Goal: Navigation & Orientation: Find specific page/section

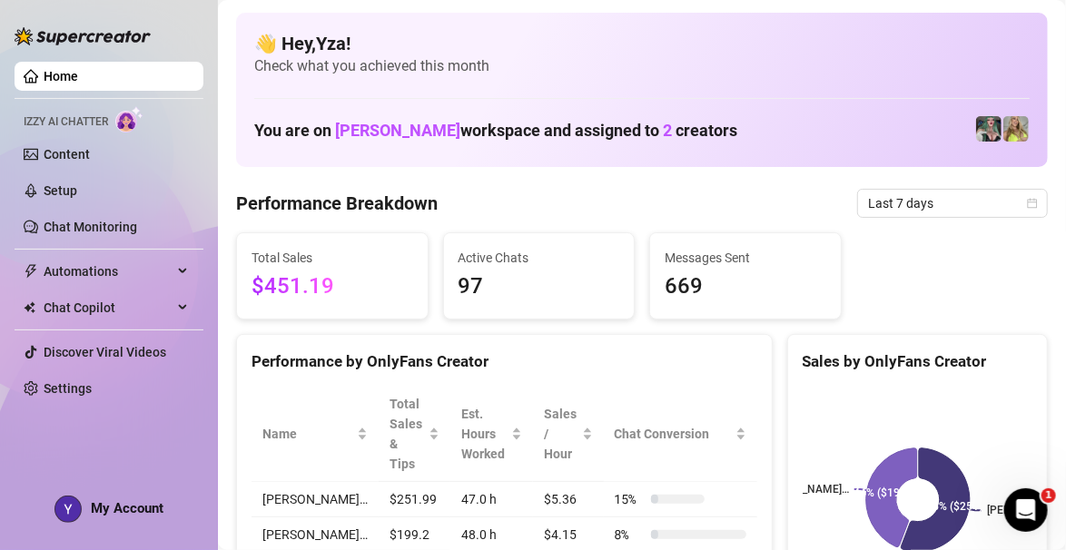
click at [44, 186] on link "Setup" at bounding box center [61, 190] width 34 height 15
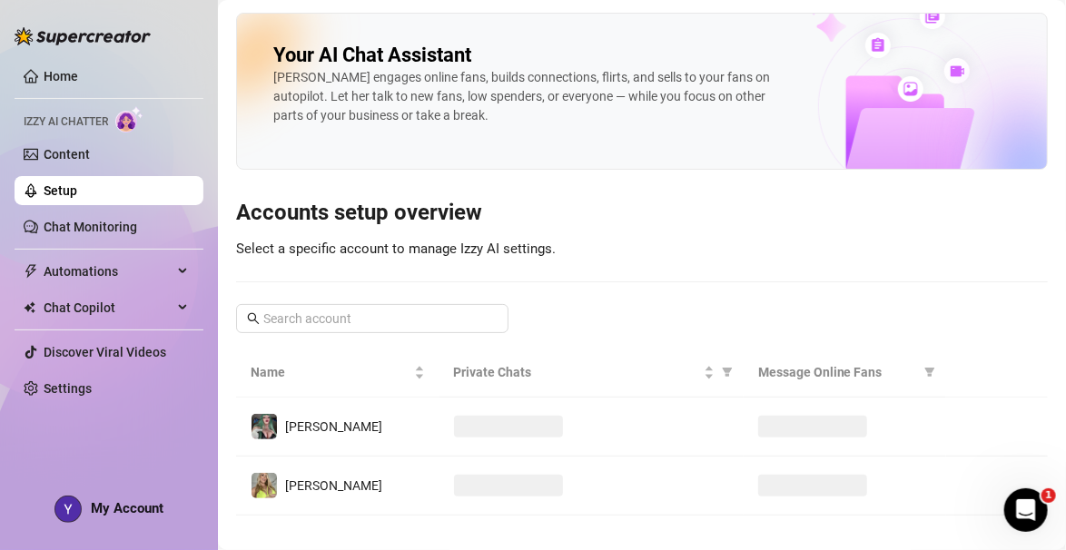
click at [44, 153] on link "Content" at bounding box center [67, 154] width 46 height 15
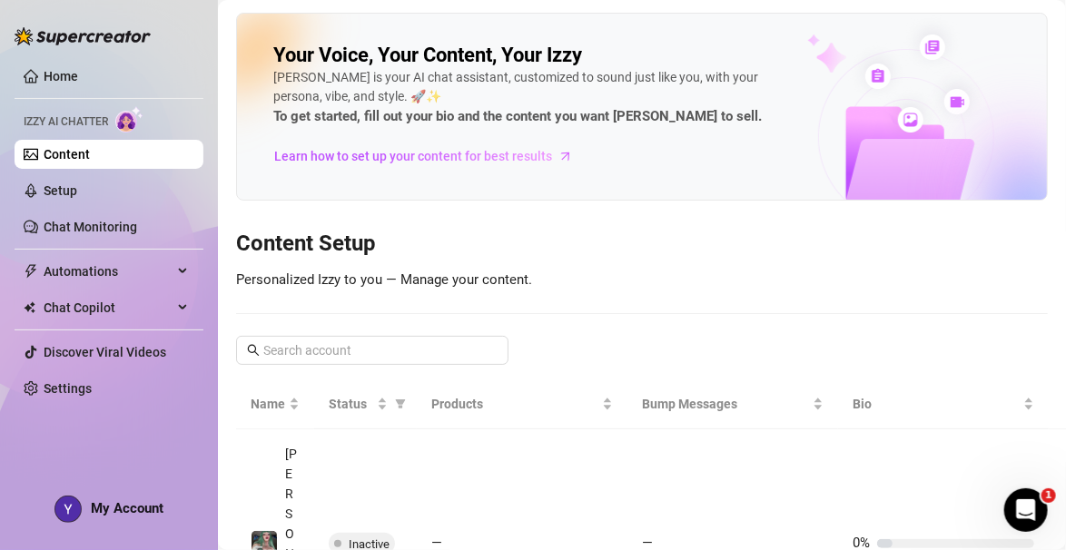
scroll to position [23, 0]
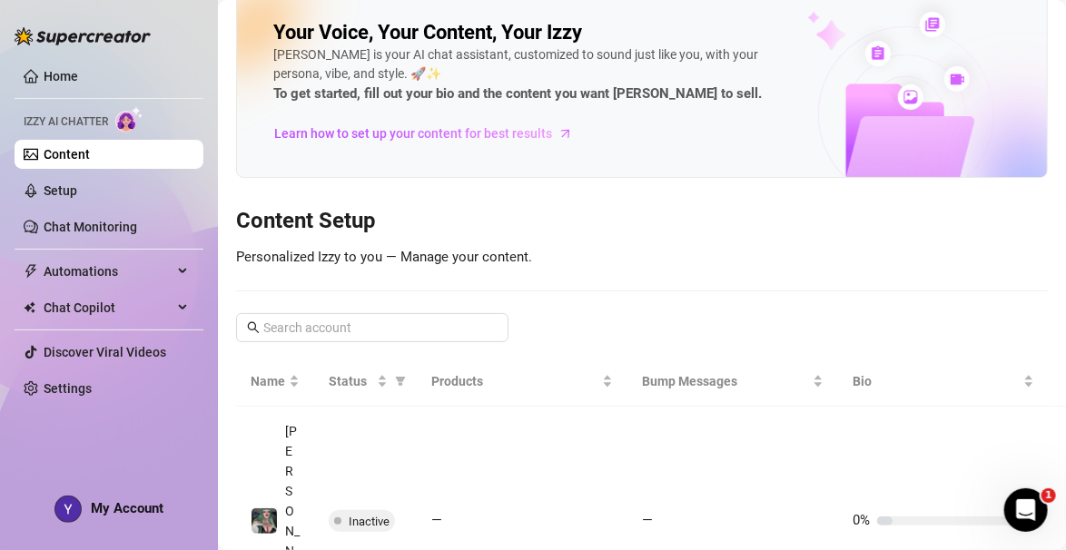
click at [321, 138] on span "Learn how to set up your content for best results" at bounding box center [413, 133] width 278 height 20
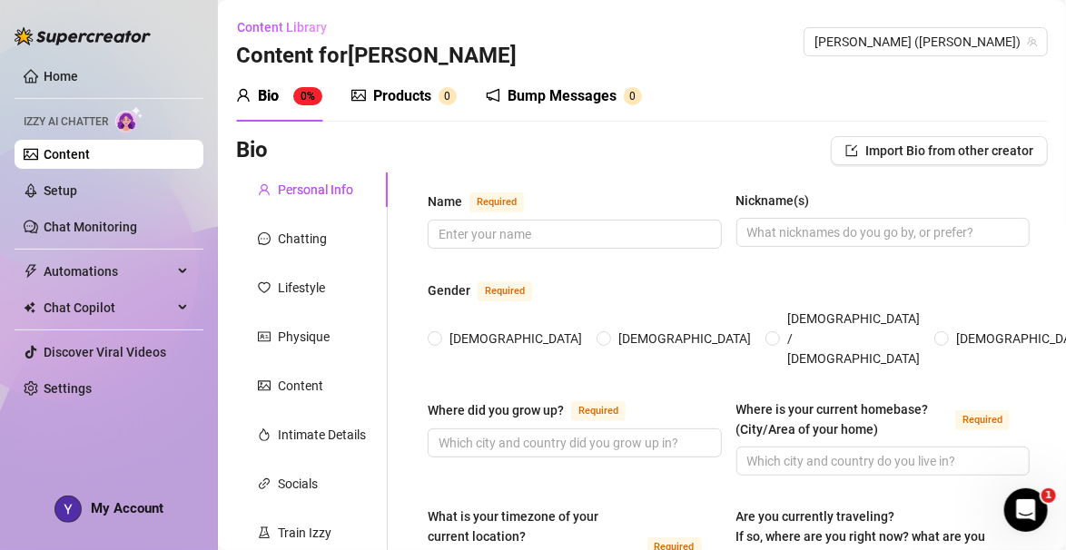
click at [44, 224] on link "Chat Monitoring" at bounding box center [91, 227] width 94 height 15
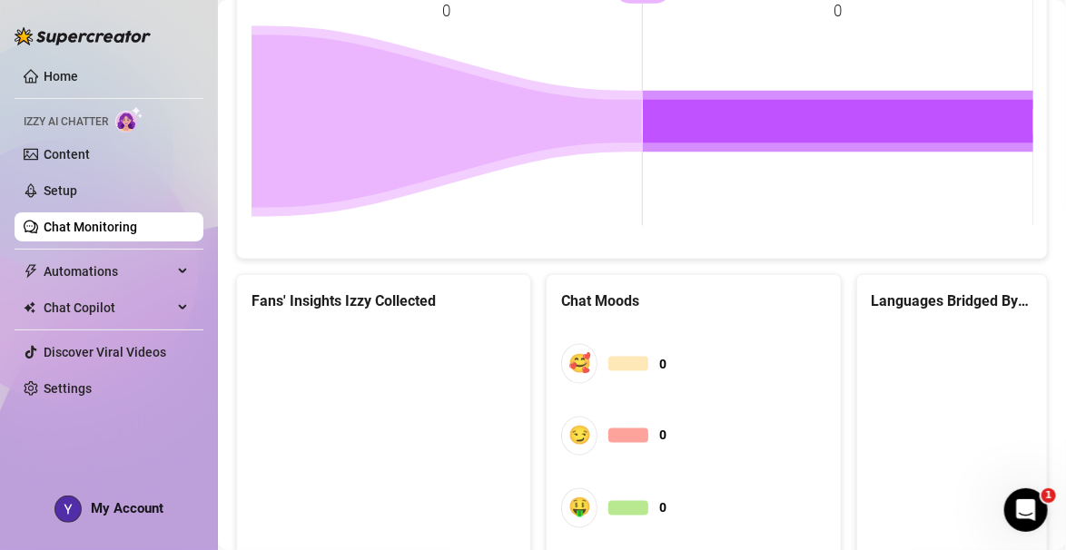
scroll to position [986, 0]
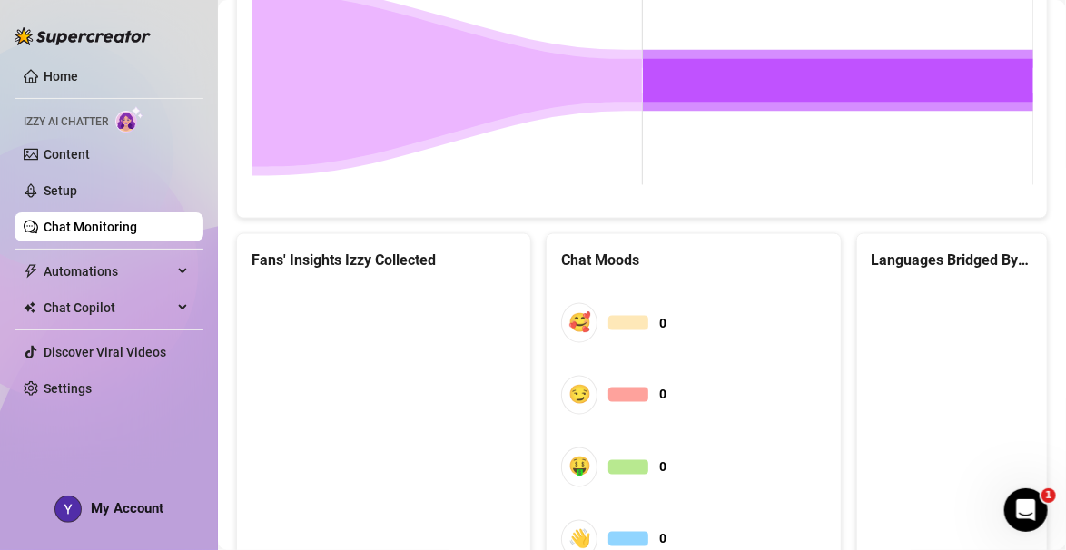
click at [92, 384] on link "Settings" at bounding box center [68, 388] width 48 height 15
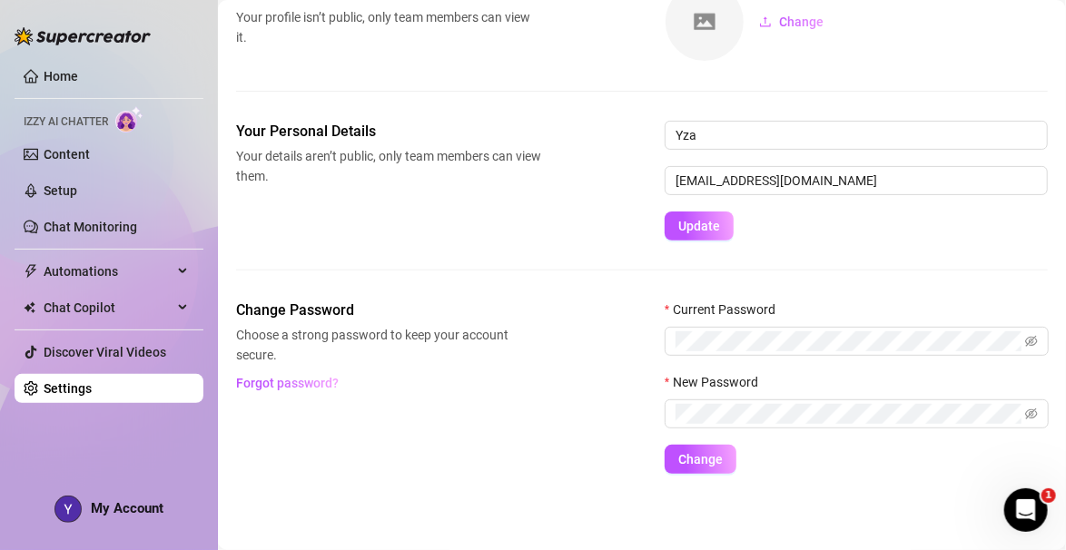
scroll to position [34, 0]
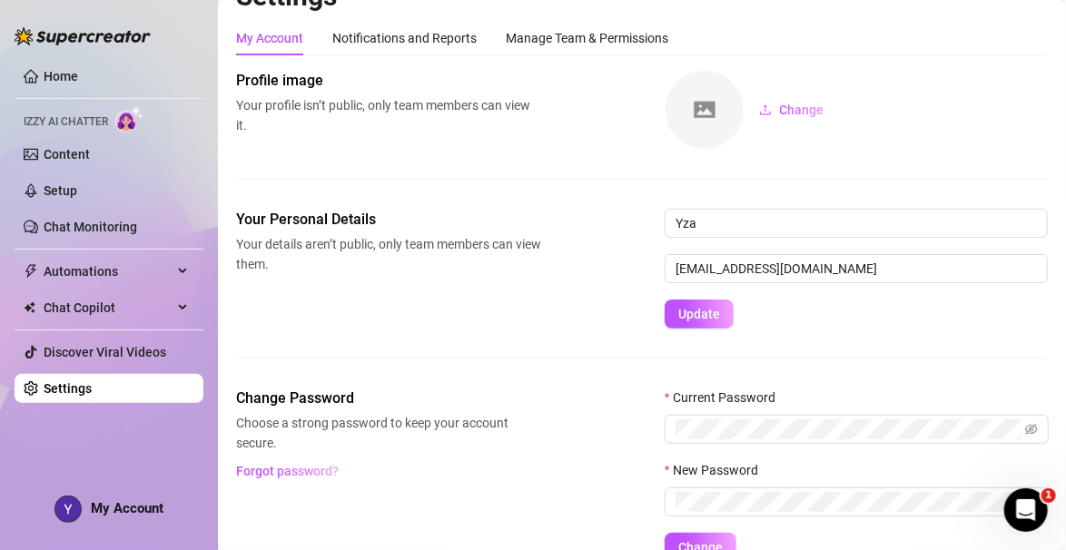
click at [92, 394] on link "Settings" at bounding box center [68, 388] width 48 height 15
click at [44, 77] on link "Home" at bounding box center [61, 76] width 35 height 15
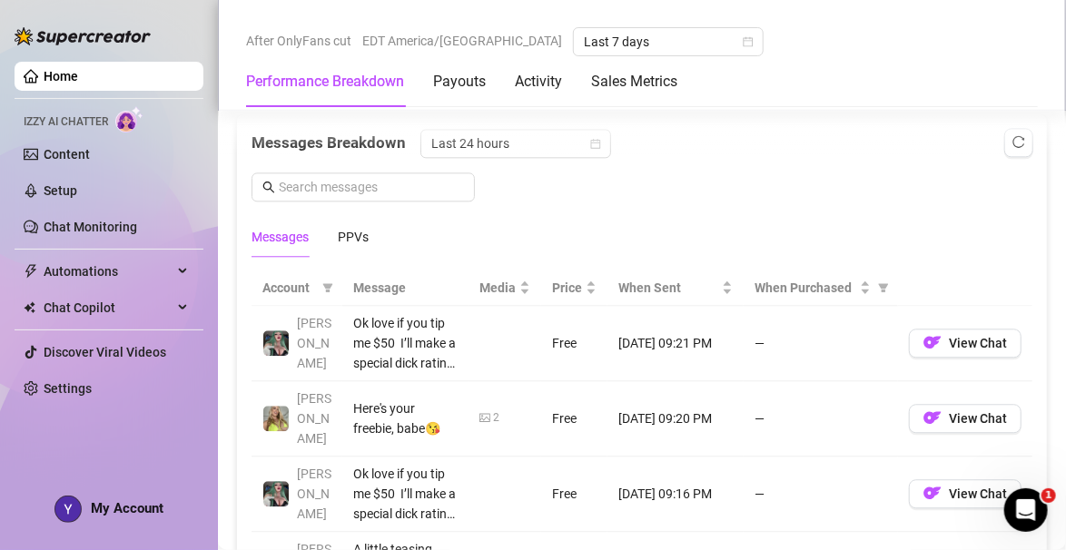
scroll to position [1579, 0]
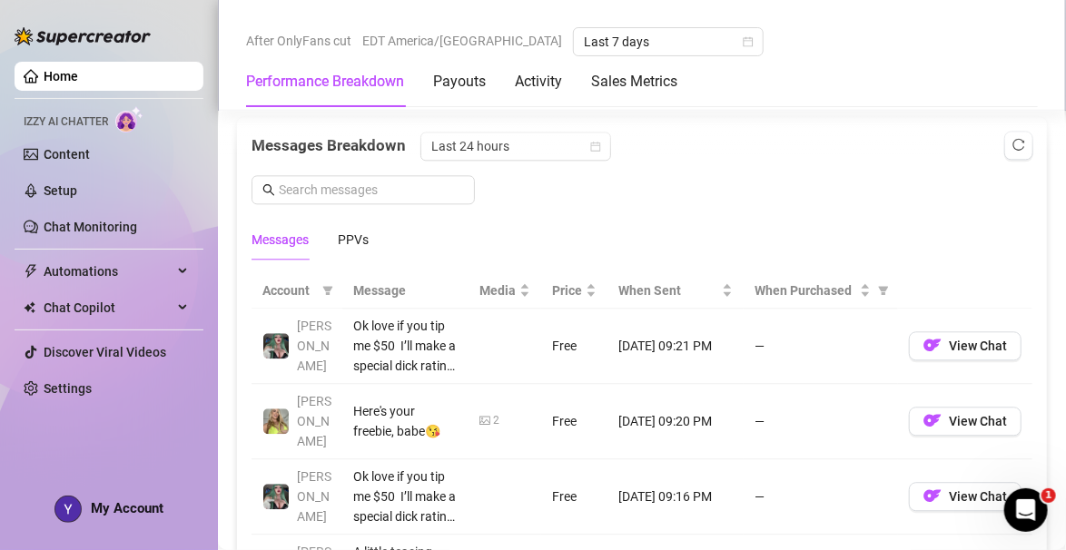
click at [970, 339] on span "View Chat" at bounding box center [978, 346] width 58 height 15
click at [961, 339] on span "View Chat" at bounding box center [978, 346] width 58 height 15
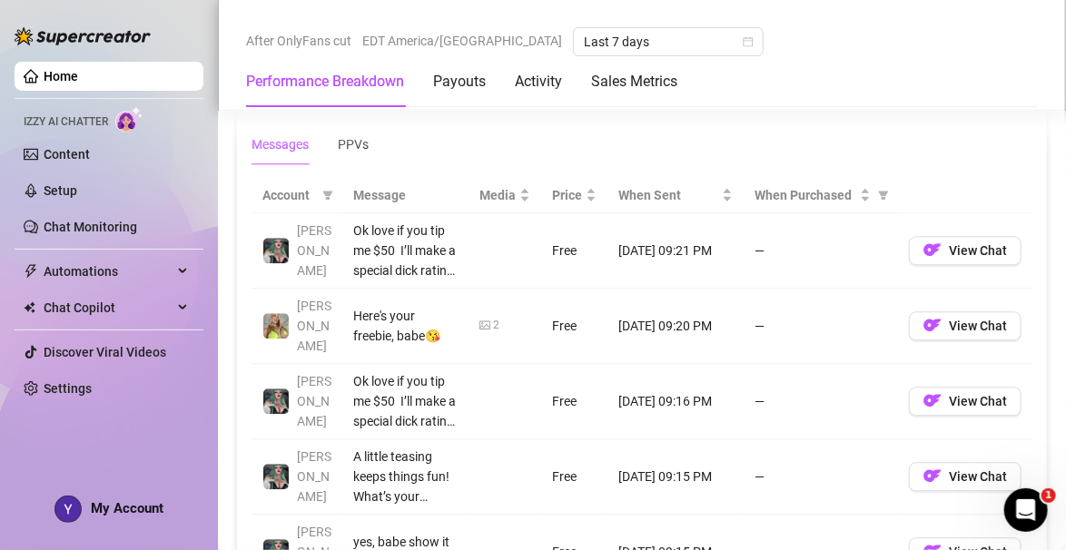
scroll to position [1682, 0]
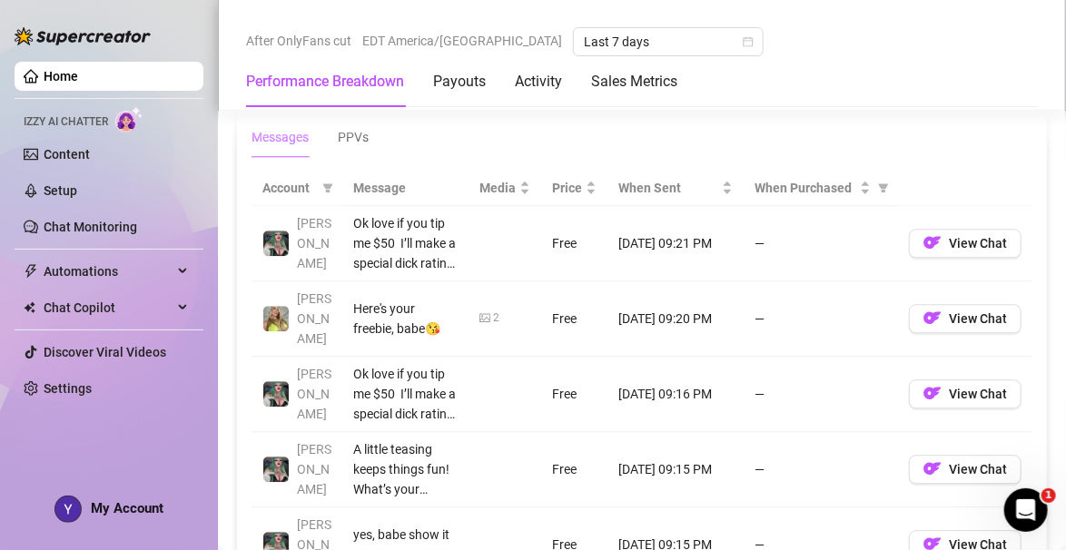
click at [954, 455] on button "View Chat" at bounding box center [965, 469] width 113 height 29
click at [985, 462] on span "View Chat" at bounding box center [978, 469] width 58 height 15
click at [970, 462] on span "View Chat" at bounding box center [978, 469] width 58 height 15
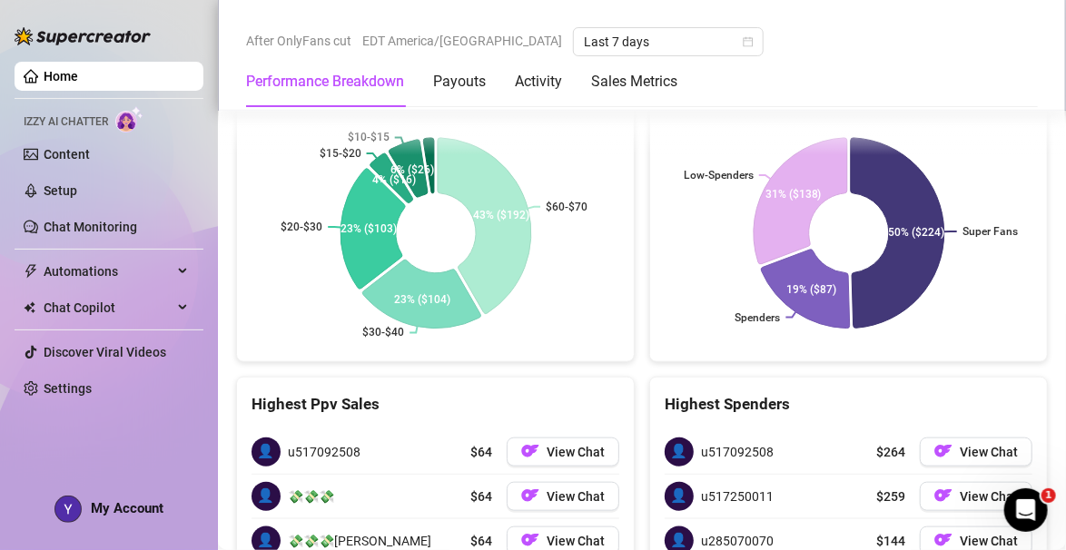
click at [698, 438] on div "👤 u517092508" at bounding box center [719, 452] width 109 height 29
click at [983, 445] on span "View Chat" at bounding box center [989, 452] width 58 height 15
click at [44, 193] on link "Setup" at bounding box center [61, 190] width 34 height 15
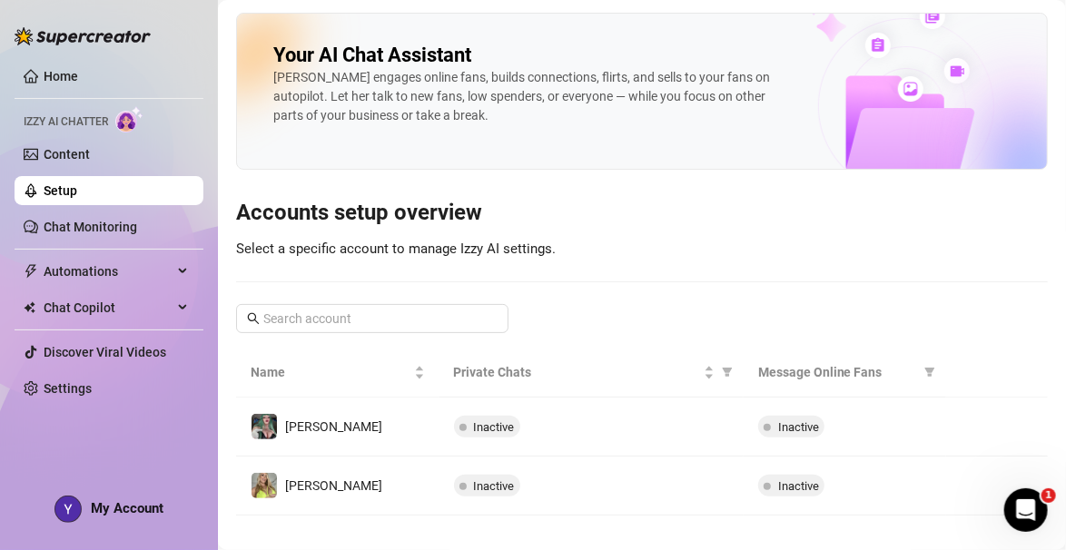
click at [45, 271] on span "Automations" at bounding box center [108, 271] width 129 height 29
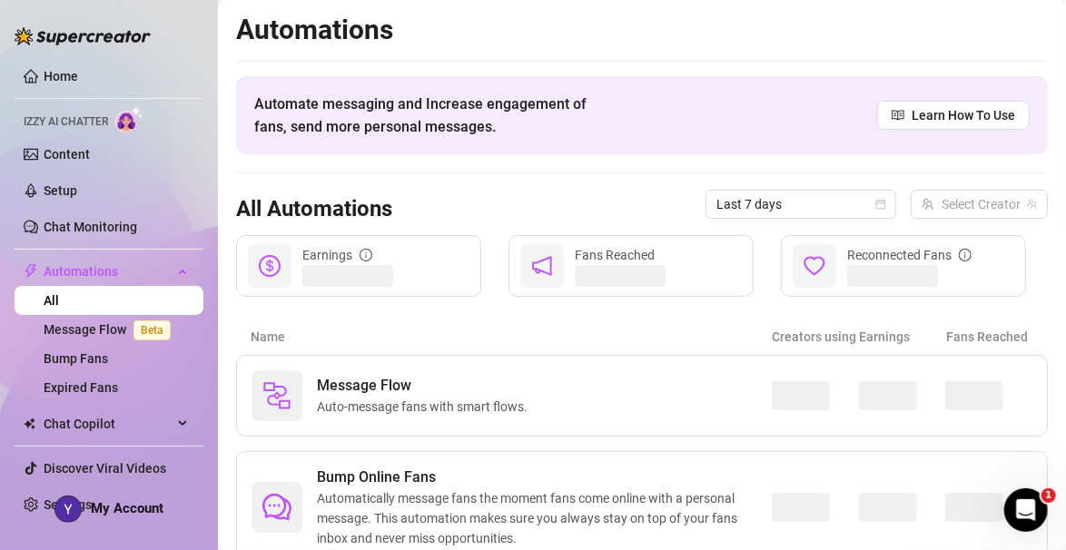
scroll to position [84, 0]
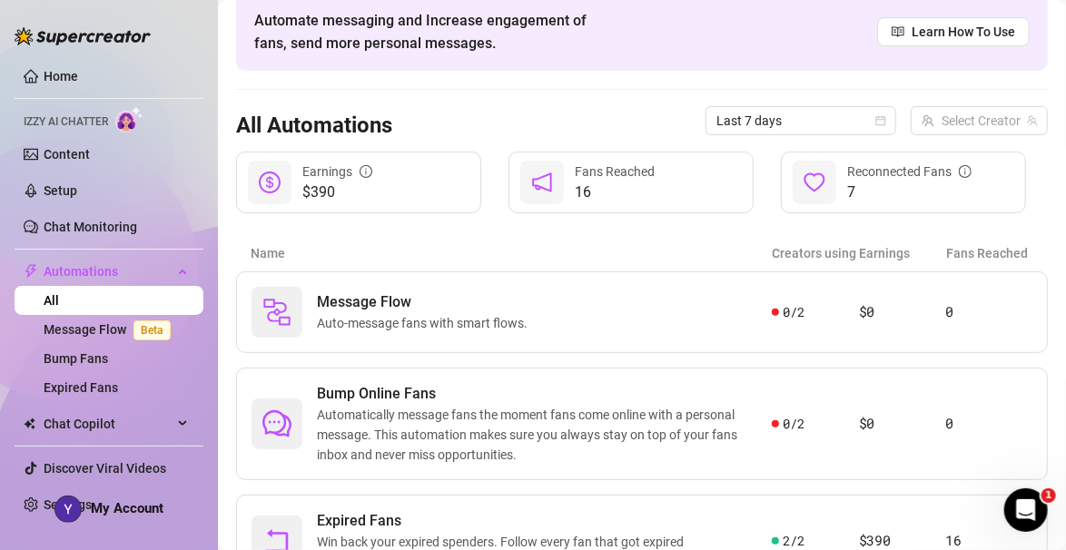
click at [361, 532] on span "Win back your expired spenders. Follow every fan that got expired automatically." at bounding box center [544, 552] width 455 height 40
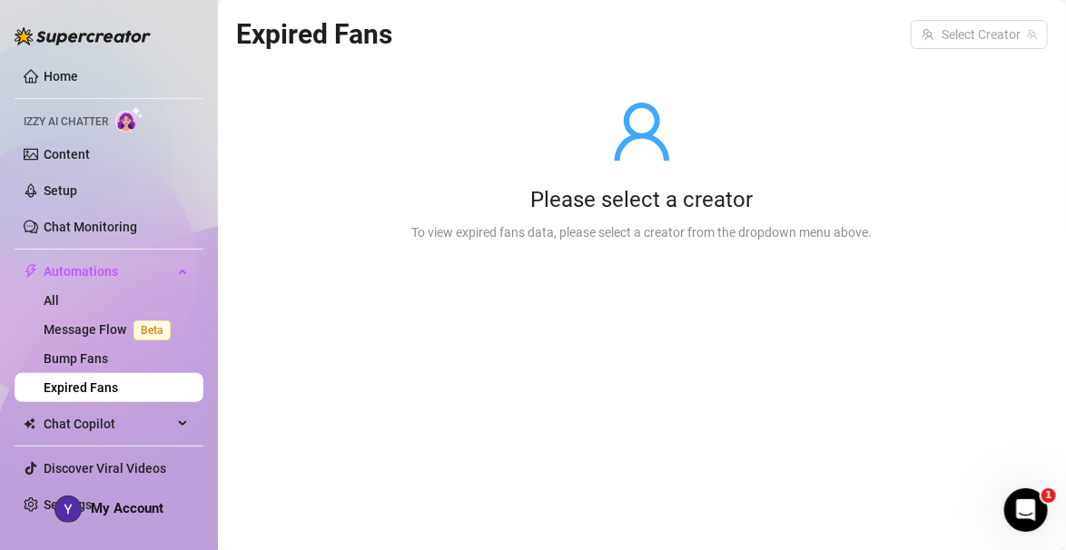
click at [90, 147] on link "Content" at bounding box center [67, 154] width 46 height 15
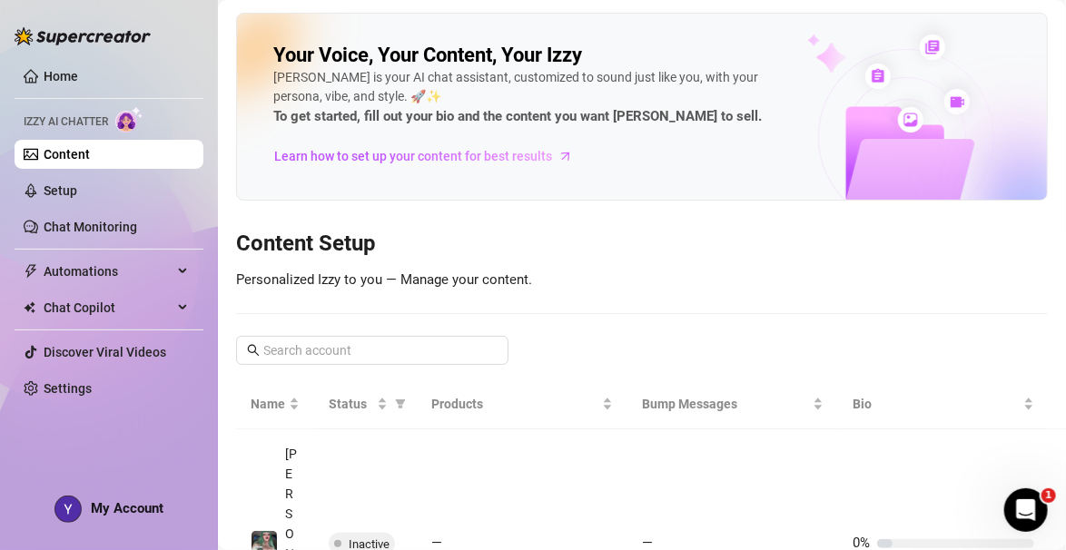
click at [61, 79] on link "Home" at bounding box center [61, 76] width 35 height 15
click at [90, 161] on link "Content" at bounding box center [67, 154] width 46 height 15
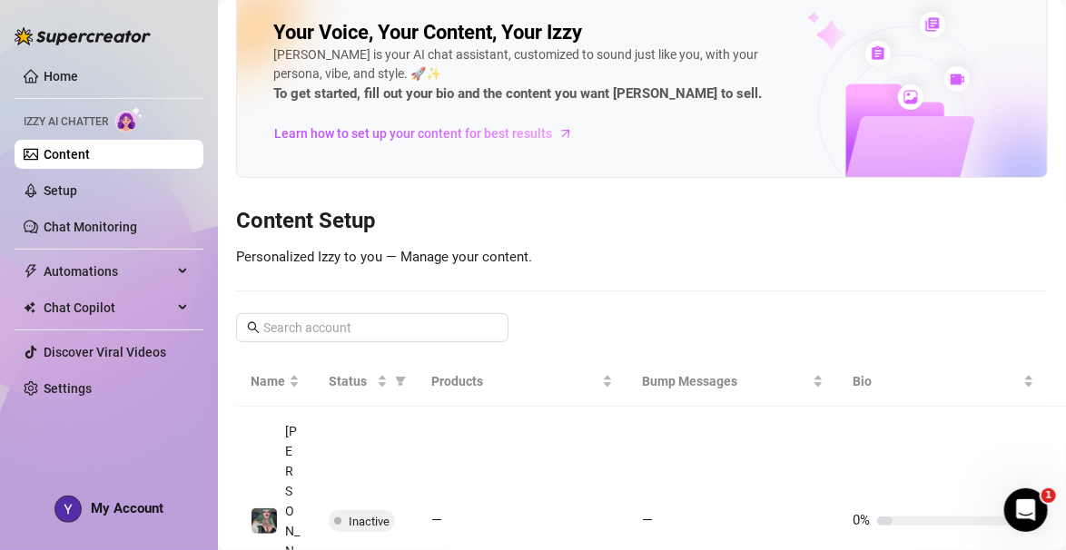
click at [97, 523] on div "My Account" at bounding box center [108, 509] width 109 height 27
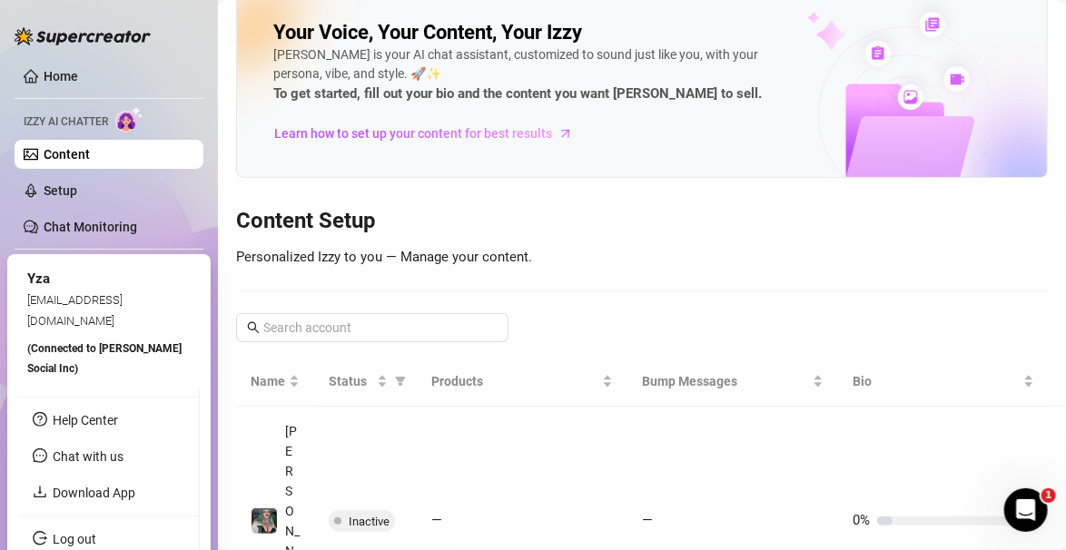
click at [114, 489] on link "Download App" at bounding box center [94, 493] width 83 height 15
